Goal: Navigation & Orientation: Find specific page/section

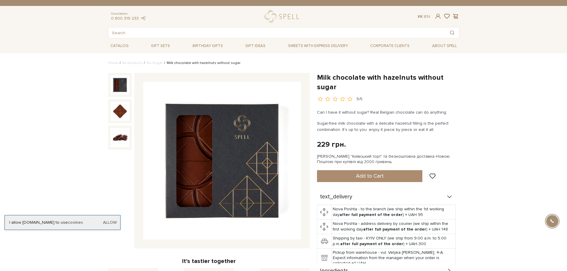
click at [419, 16] on link "Ук" at bounding box center [420, 16] width 5 height 5
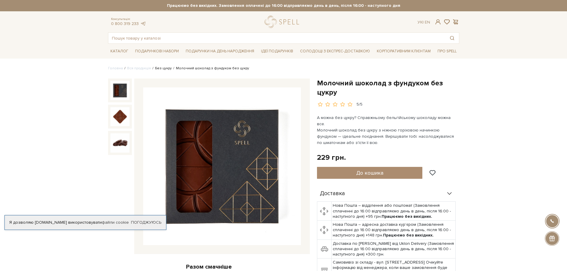
click at [155, 66] on link "Без цукру" at bounding box center [163, 68] width 17 height 4
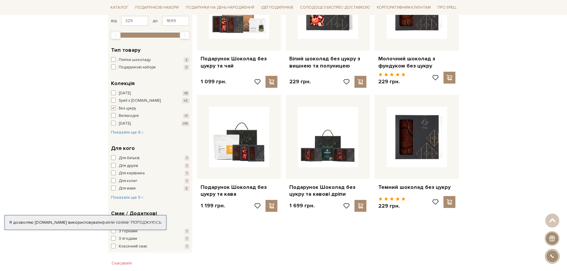
scroll to position [149, 0]
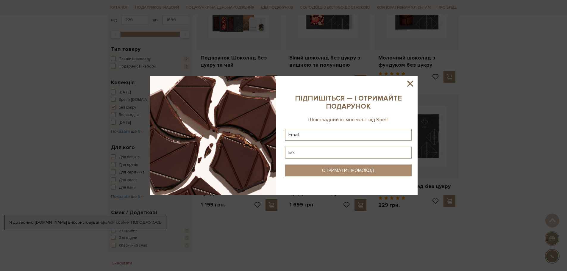
click at [413, 85] on icon at bounding box center [410, 84] width 10 height 10
